Goal: Browse casually

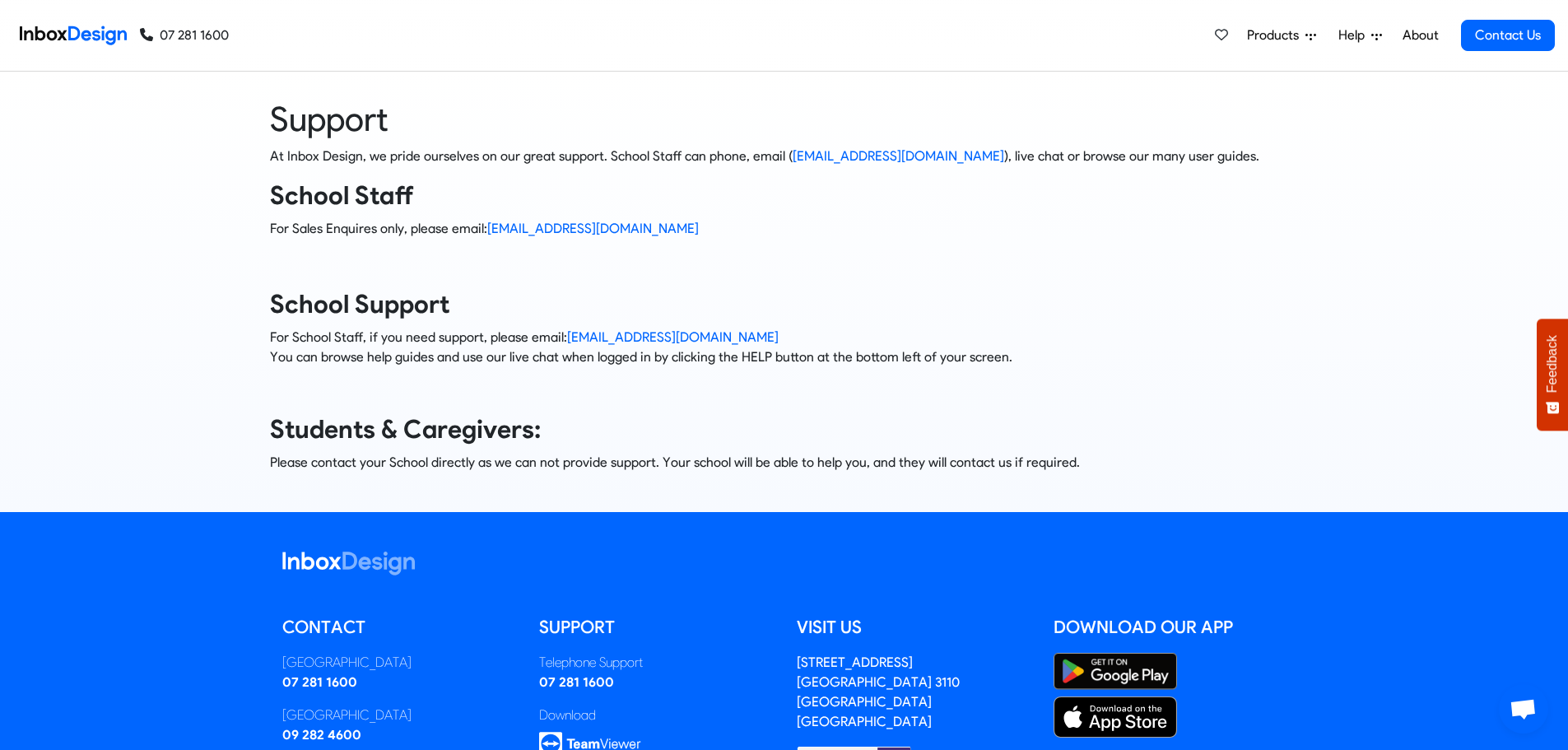
click at [1316, 35] on icon at bounding box center [1311, 35] width 10 height 10
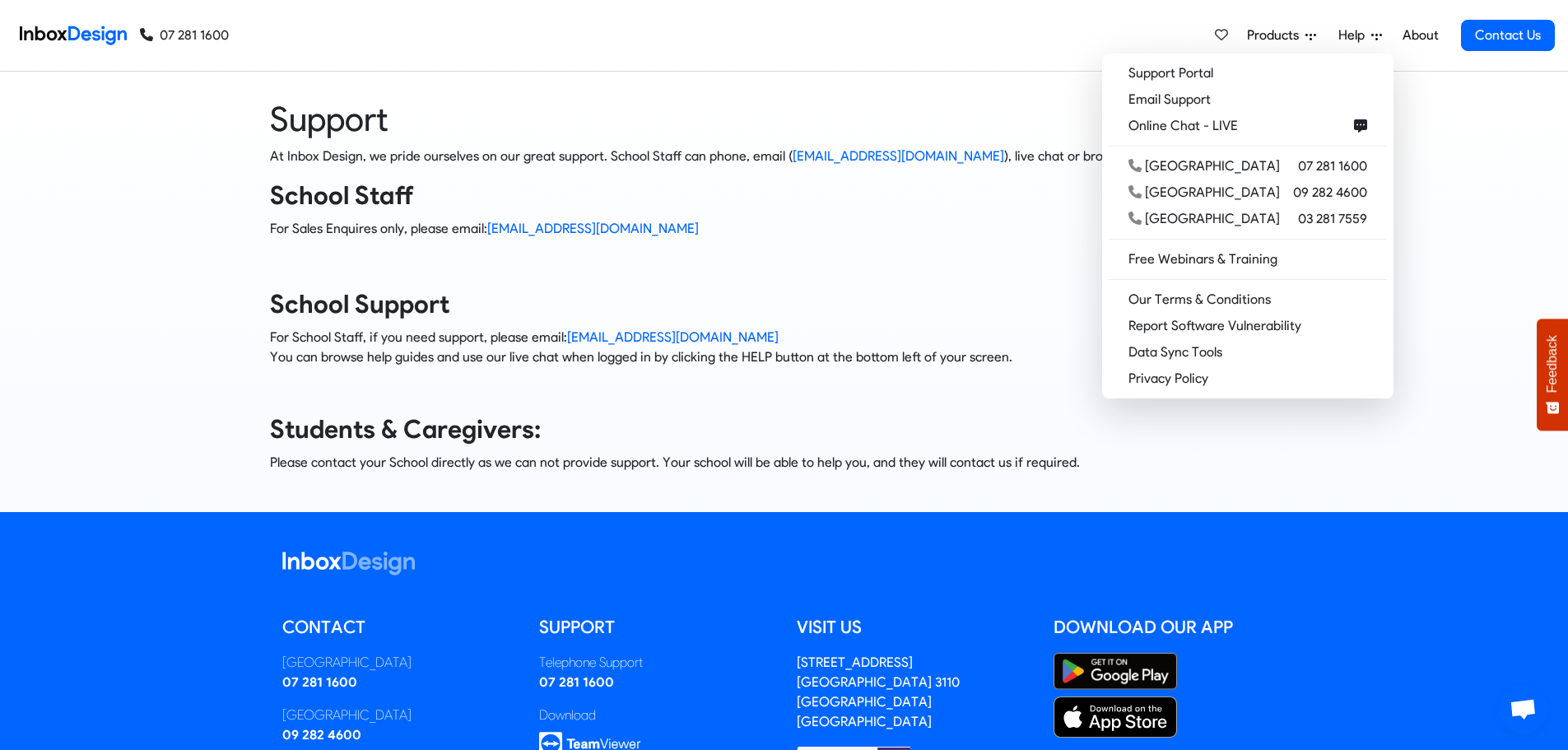
click at [49, 38] on img at bounding box center [73, 35] width 107 height 33
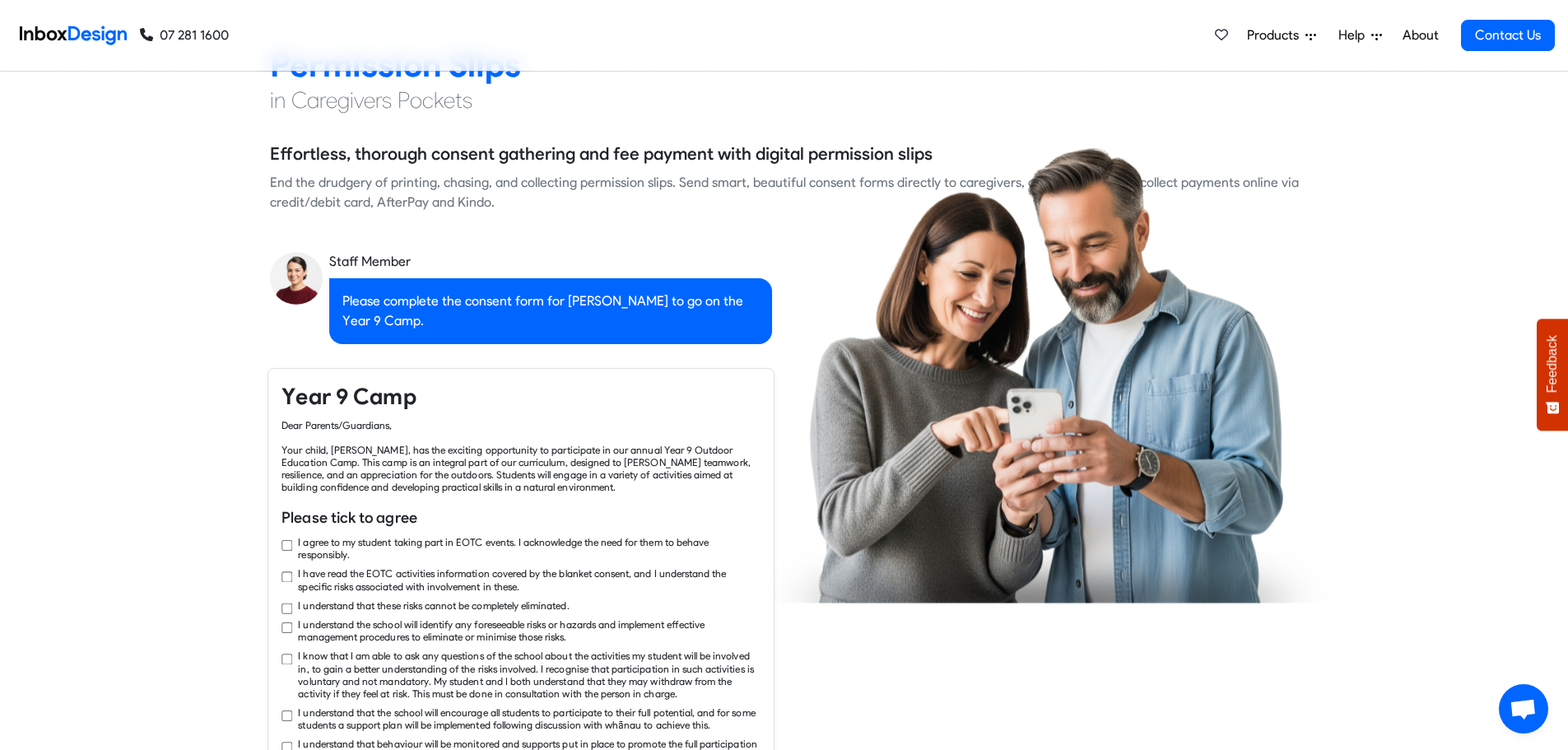
scroll to position [1646, 0]
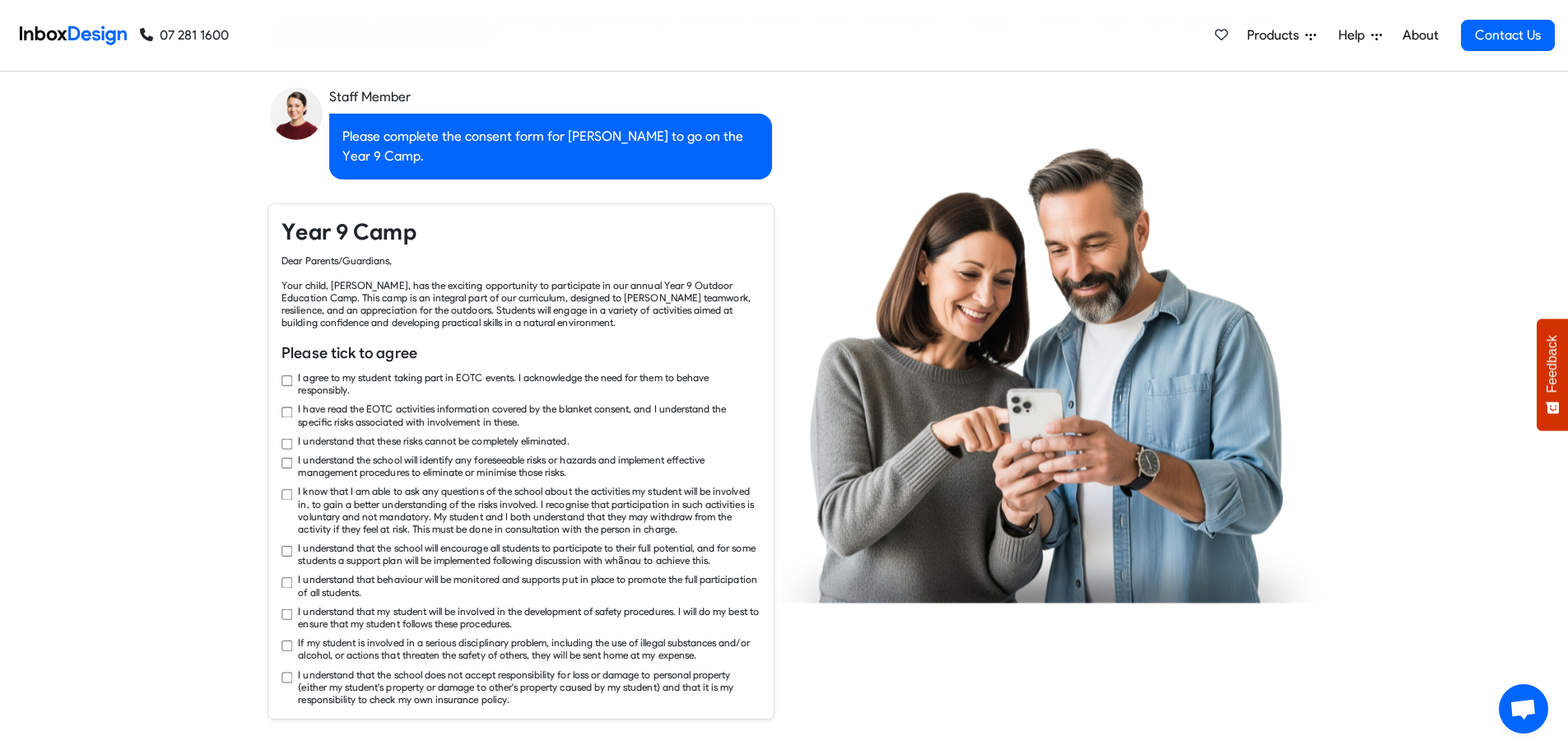
checkbox input "true"
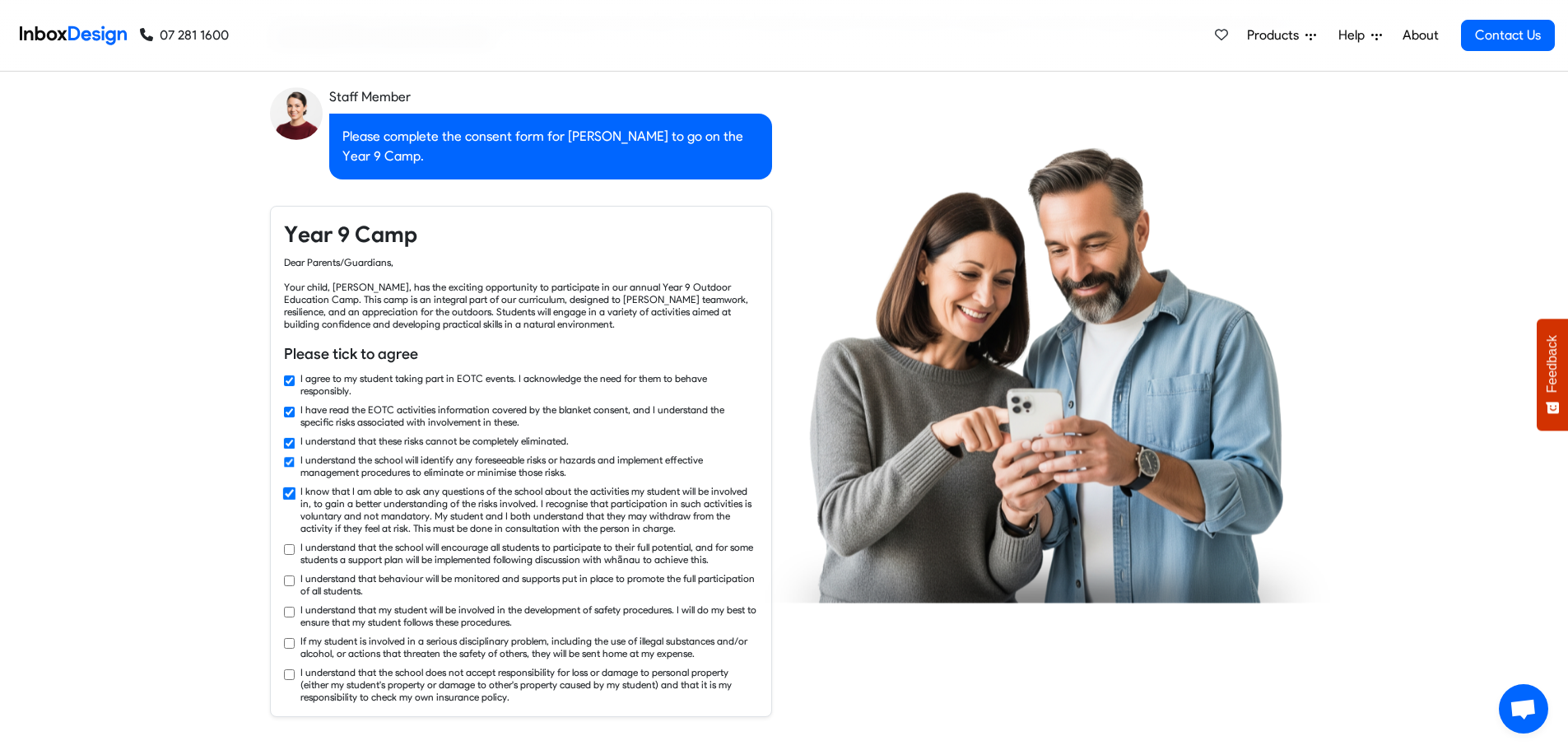
checkbox input "true"
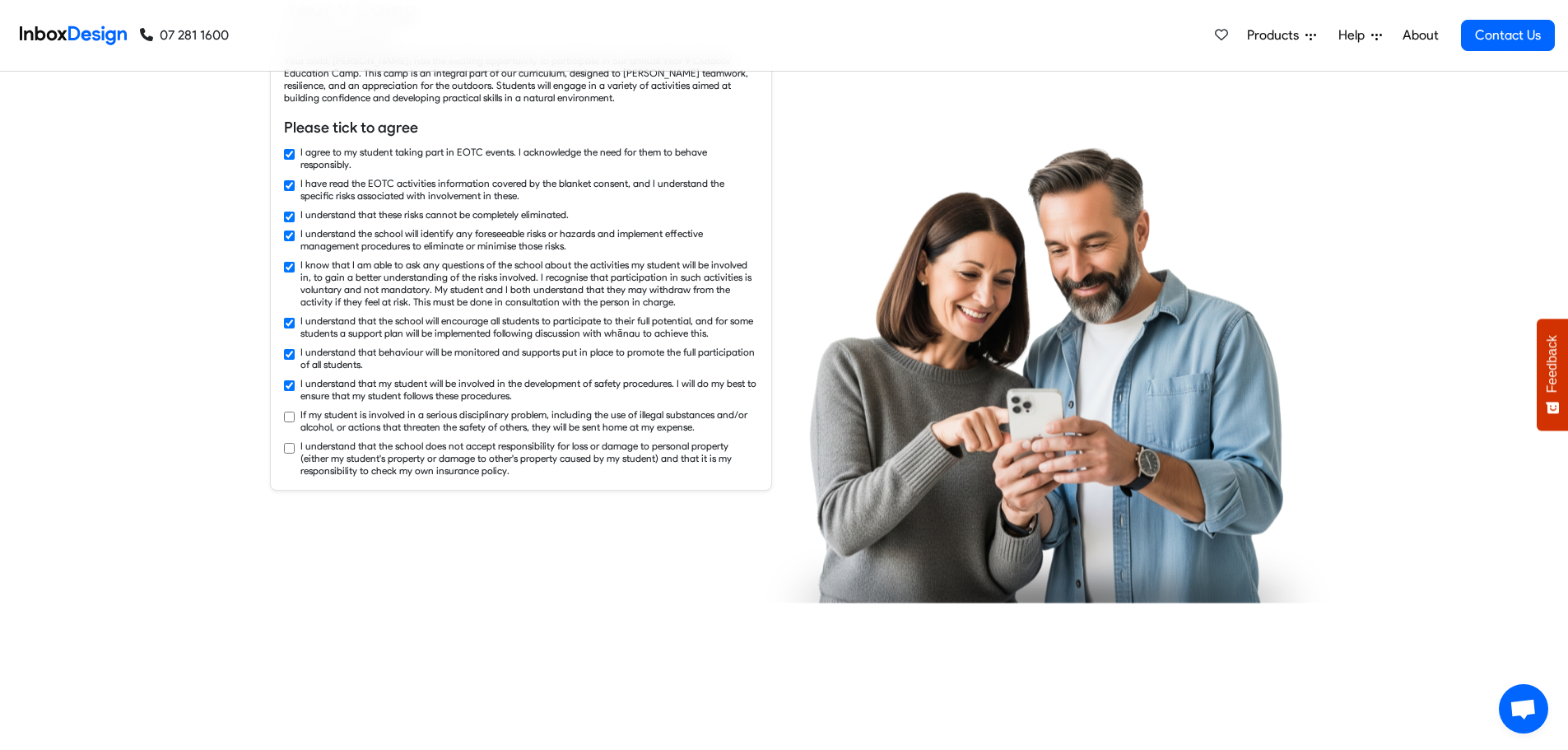
checkbox input "true"
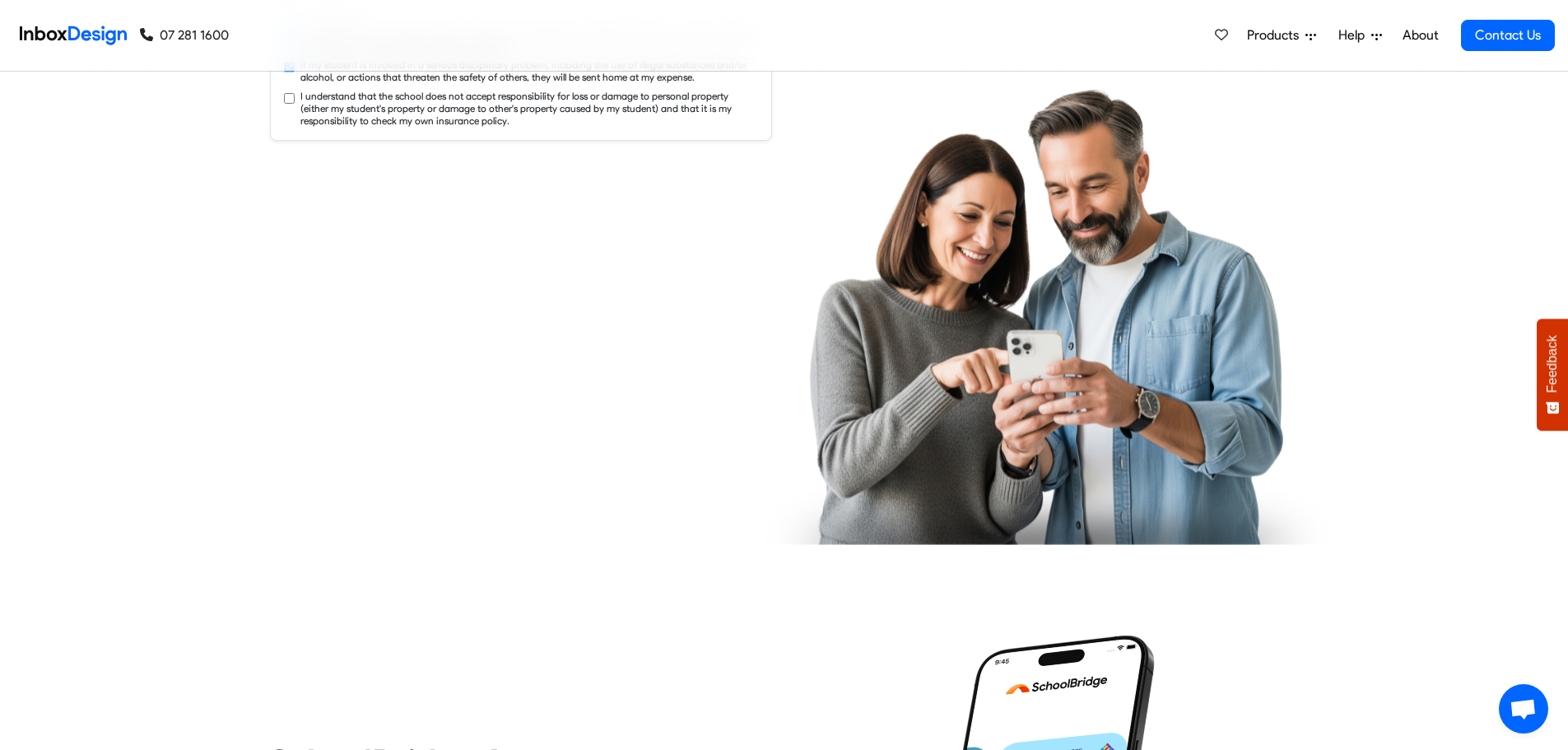
checkbox input "true"
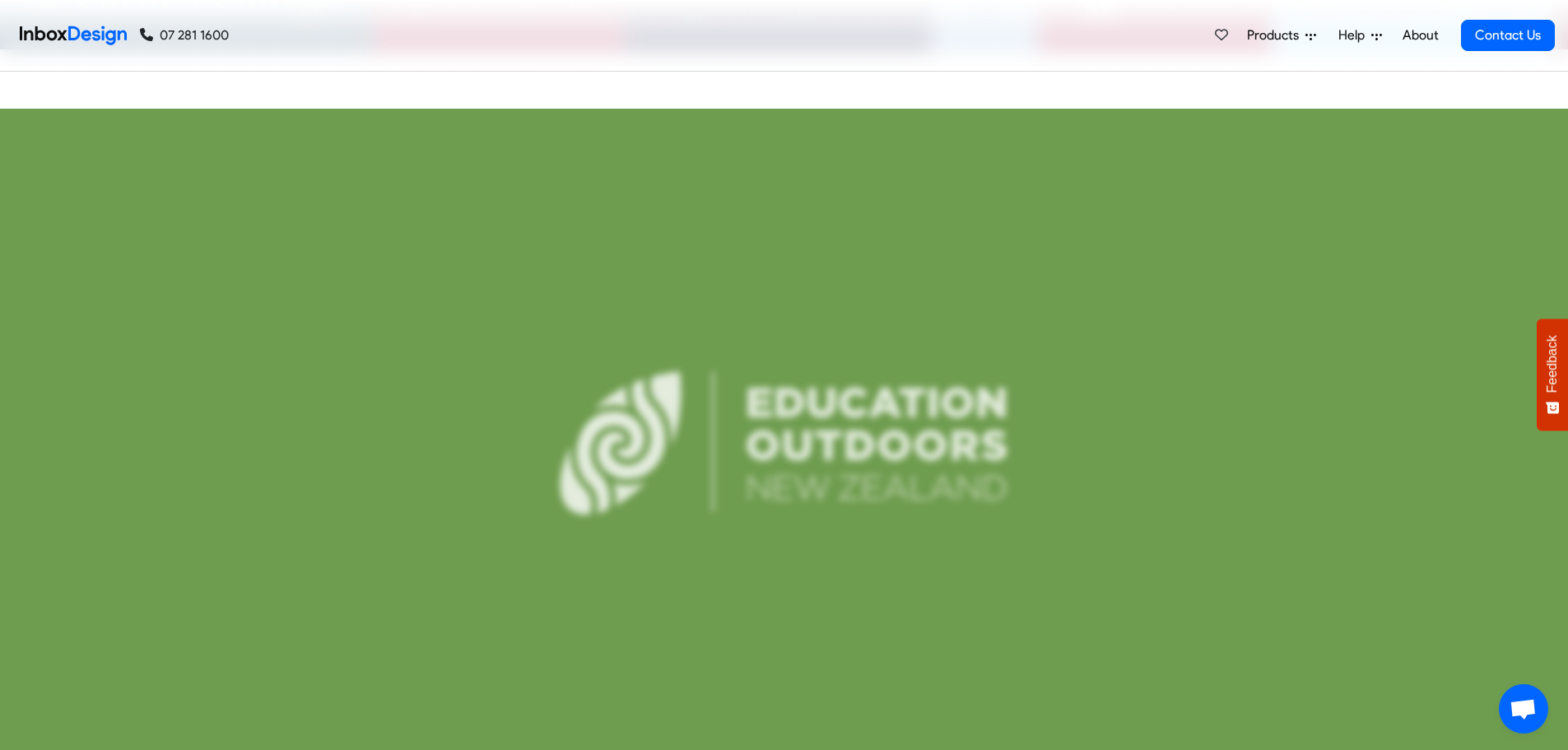
scroll to position [4117, 0]
